Goal: Task Accomplishment & Management: Use online tool/utility

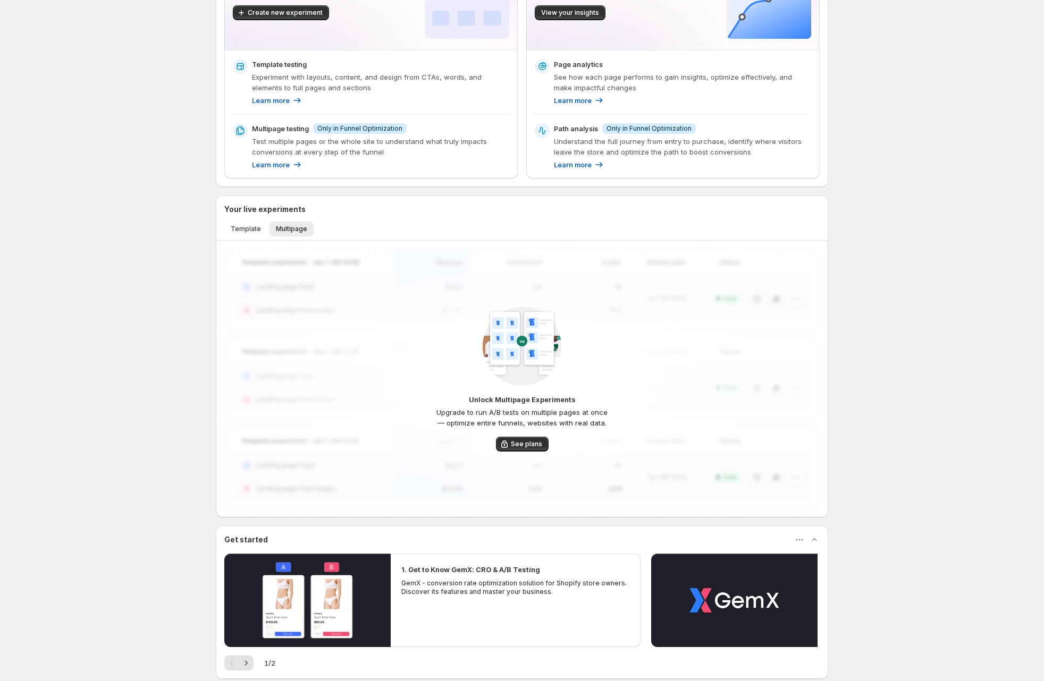
scroll to position [177, 0]
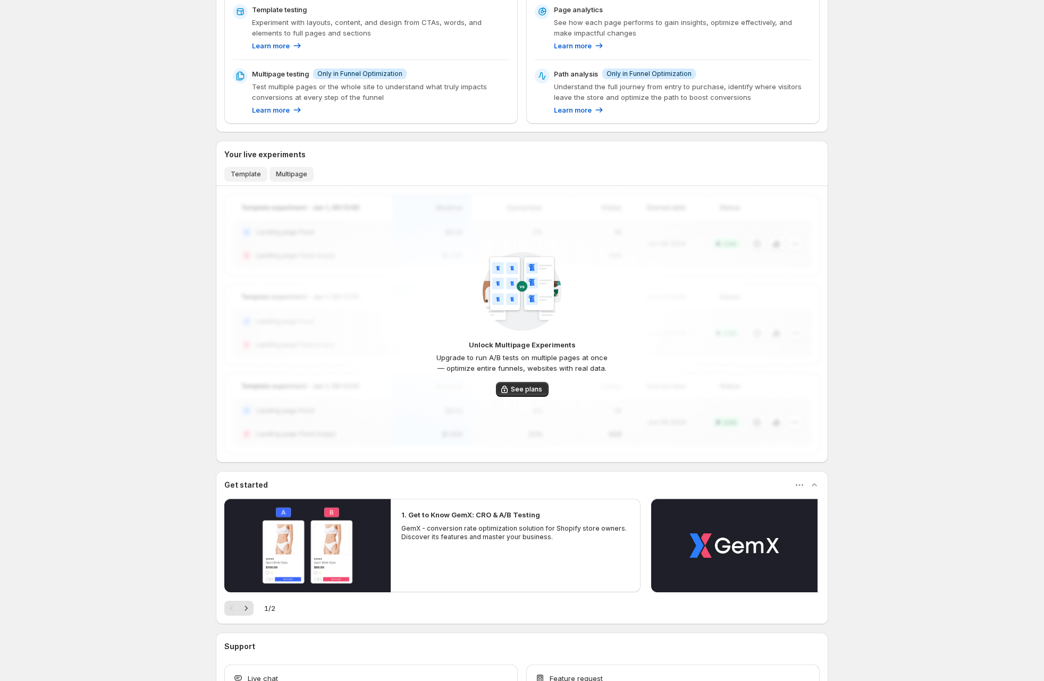
click at [258, 168] on button "Template" at bounding box center [245, 174] width 43 height 15
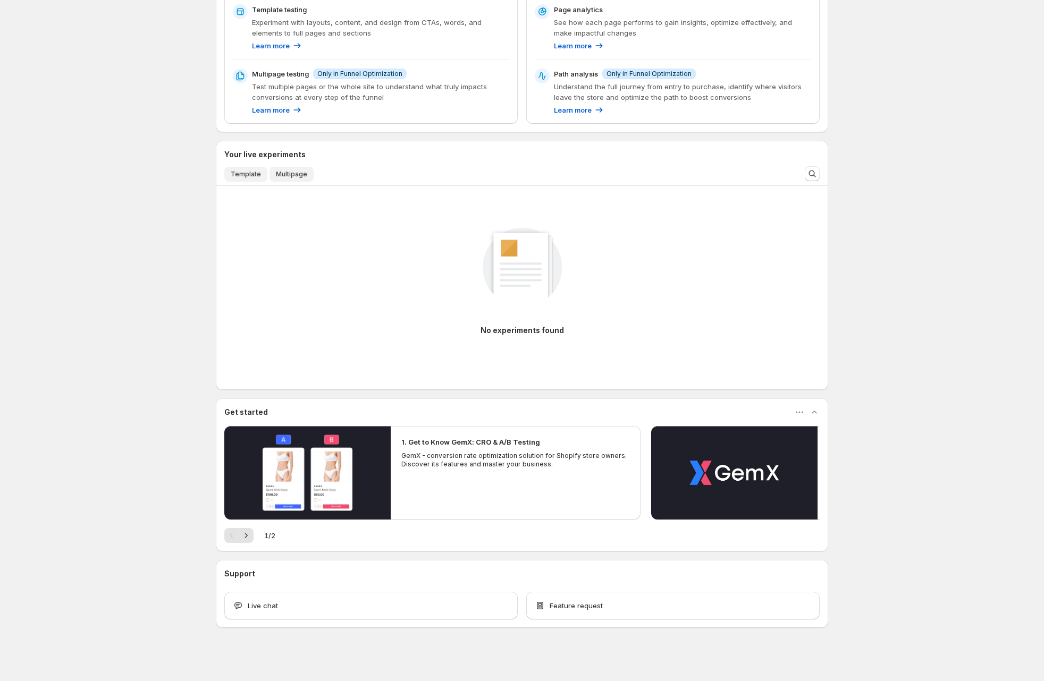
click at [281, 176] on span "Multipage" at bounding box center [291, 174] width 31 height 9
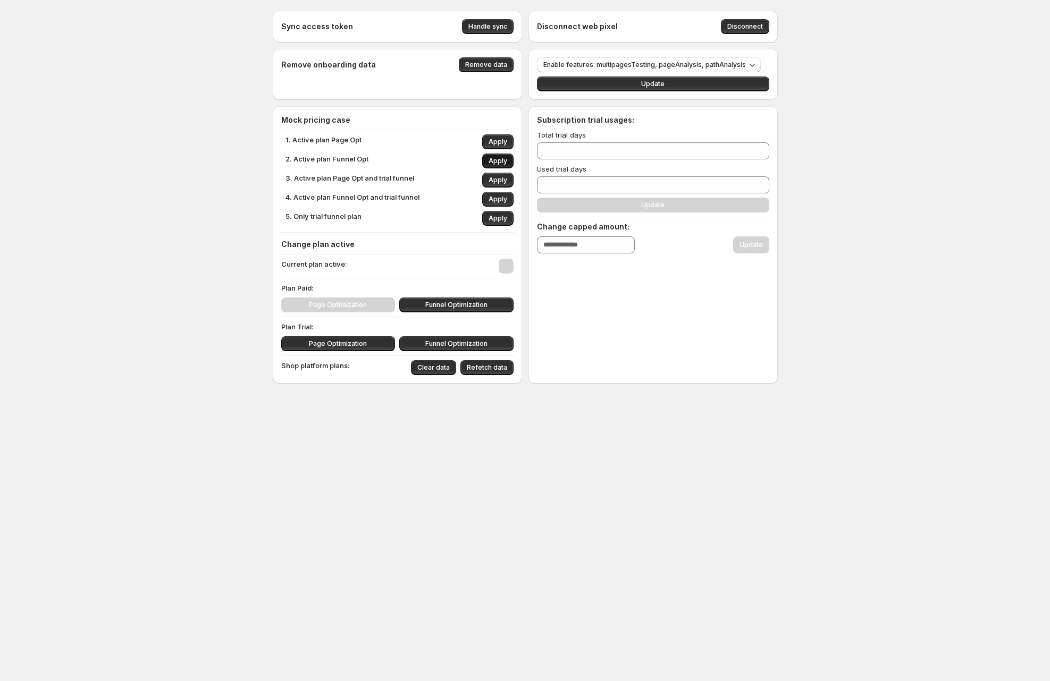
click at [498, 164] on span "Apply" at bounding box center [497, 161] width 19 height 9
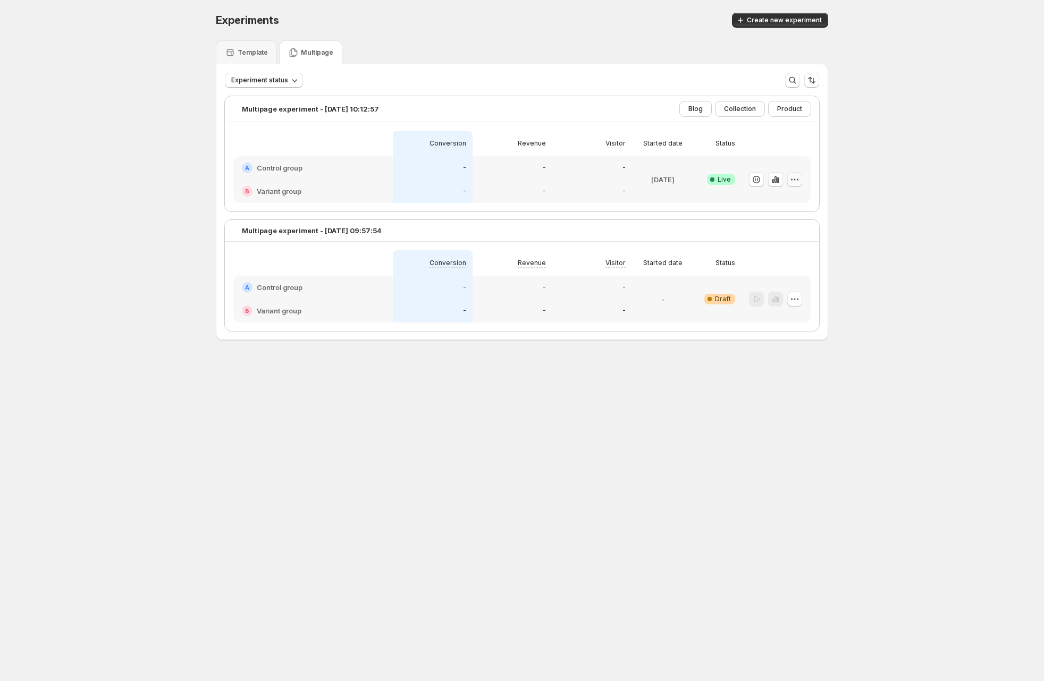
click at [796, 179] on icon "button" at bounding box center [795, 180] width 2 height 2
click at [791, 201] on span "Edit" at bounding box center [807, 201] width 111 height 11
click at [796, 179] on icon "button" at bounding box center [795, 180] width 2 height 2
click at [780, 177] on icon "button" at bounding box center [775, 179] width 11 height 11
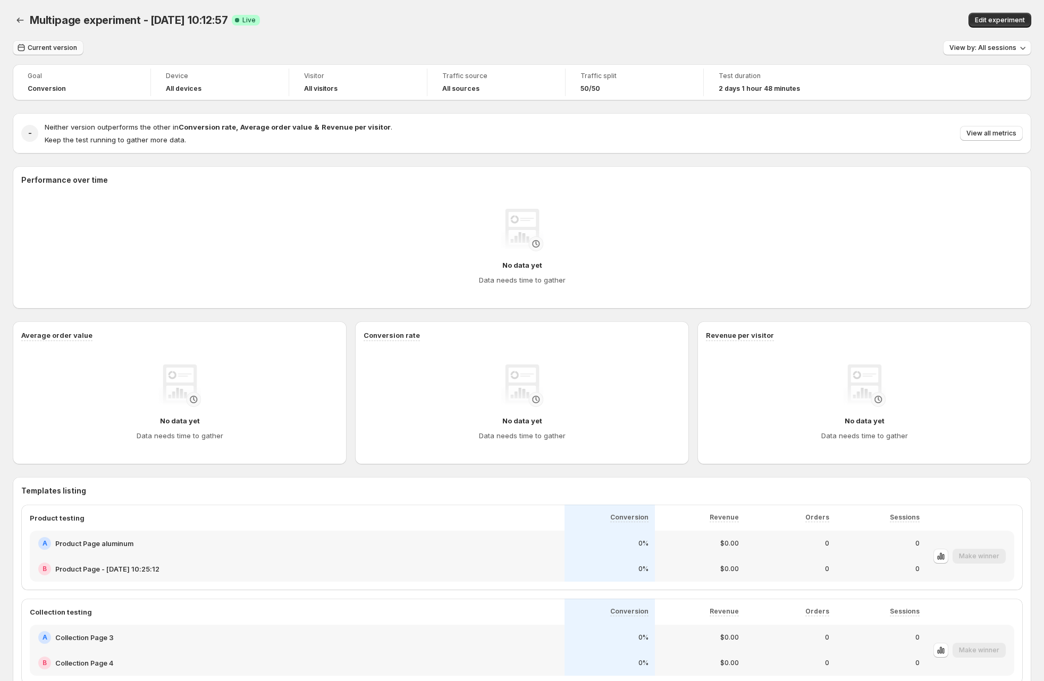
click at [59, 42] on button "Current version" at bounding box center [48, 47] width 71 height 15
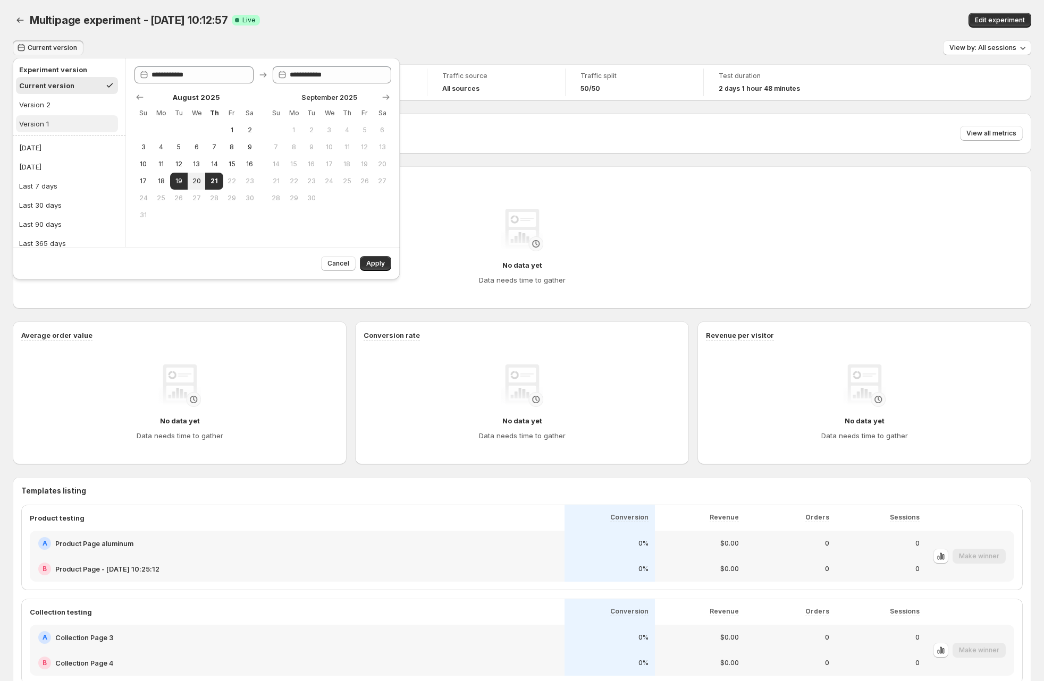
click at [65, 125] on button "Version 1" at bounding box center [67, 123] width 102 height 17
type input "**********"
click at [379, 264] on span "Apply" at bounding box center [375, 263] width 19 height 9
